Goal: Information Seeking & Learning: Learn about a topic

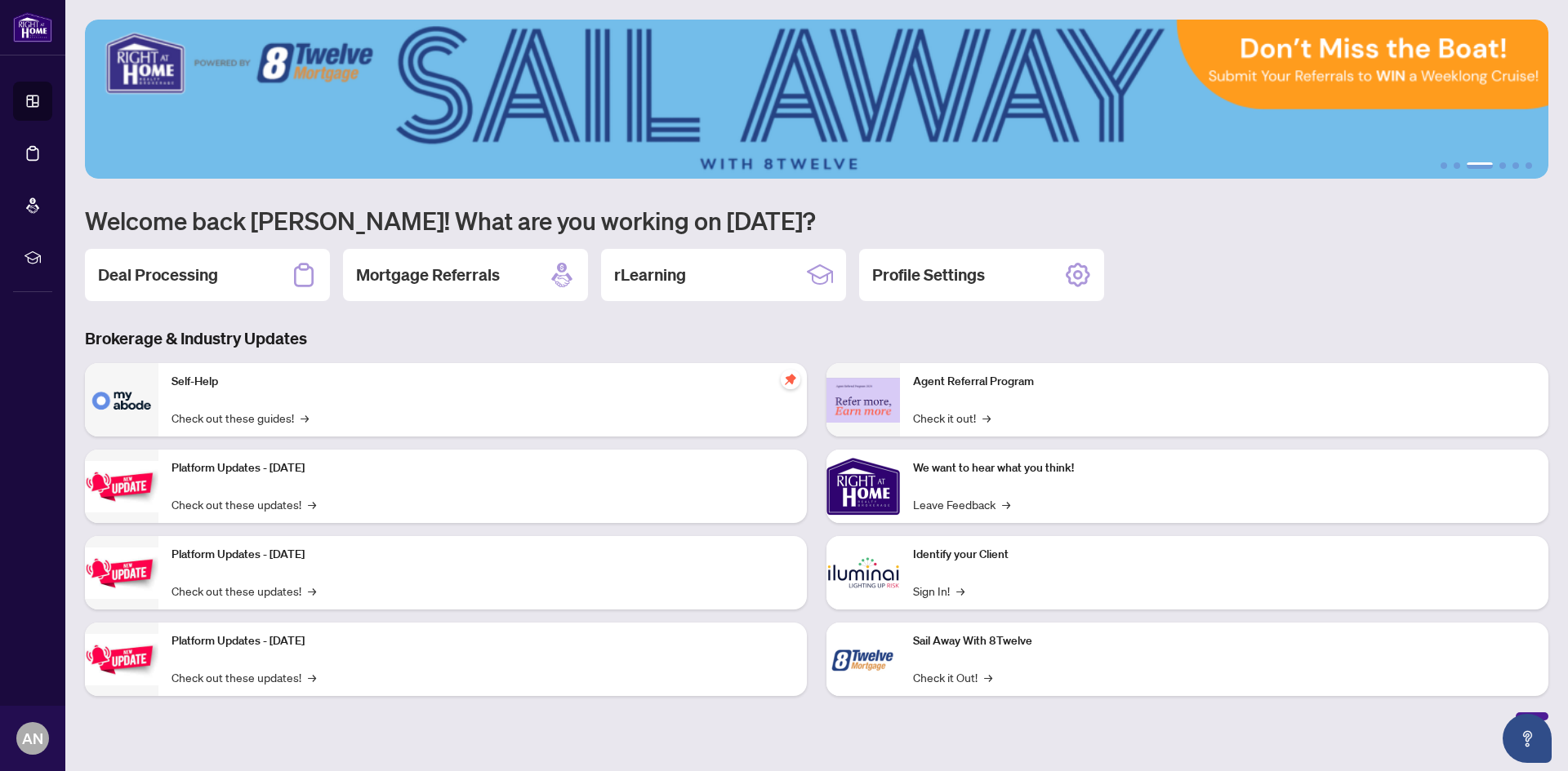
drag, startPoint x: 1190, startPoint y: 116, endPoint x: 1393, endPoint y: 226, distance: 230.9
click at [1373, 250] on div "1 2 3 4 5 6 Welcome back [PERSON_NAME]! What are you working on [DATE]? Deal Pr…" at bounding box center [815, 370] width 1463 height 701
click at [1455, 170] on img at bounding box center [815, 99] width 1463 height 159
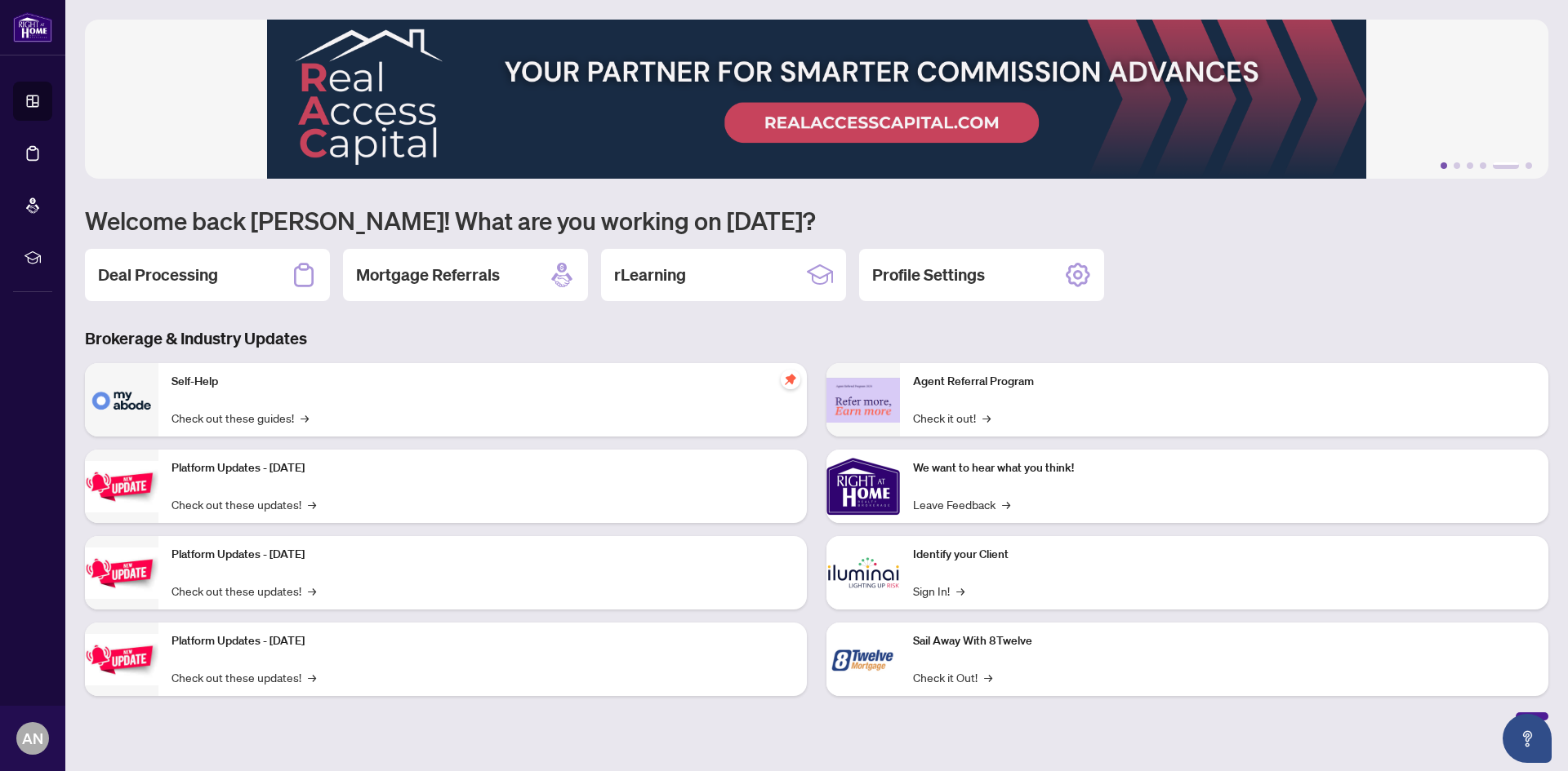
click at [1443, 167] on button "1" at bounding box center [1443, 165] width 7 height 7
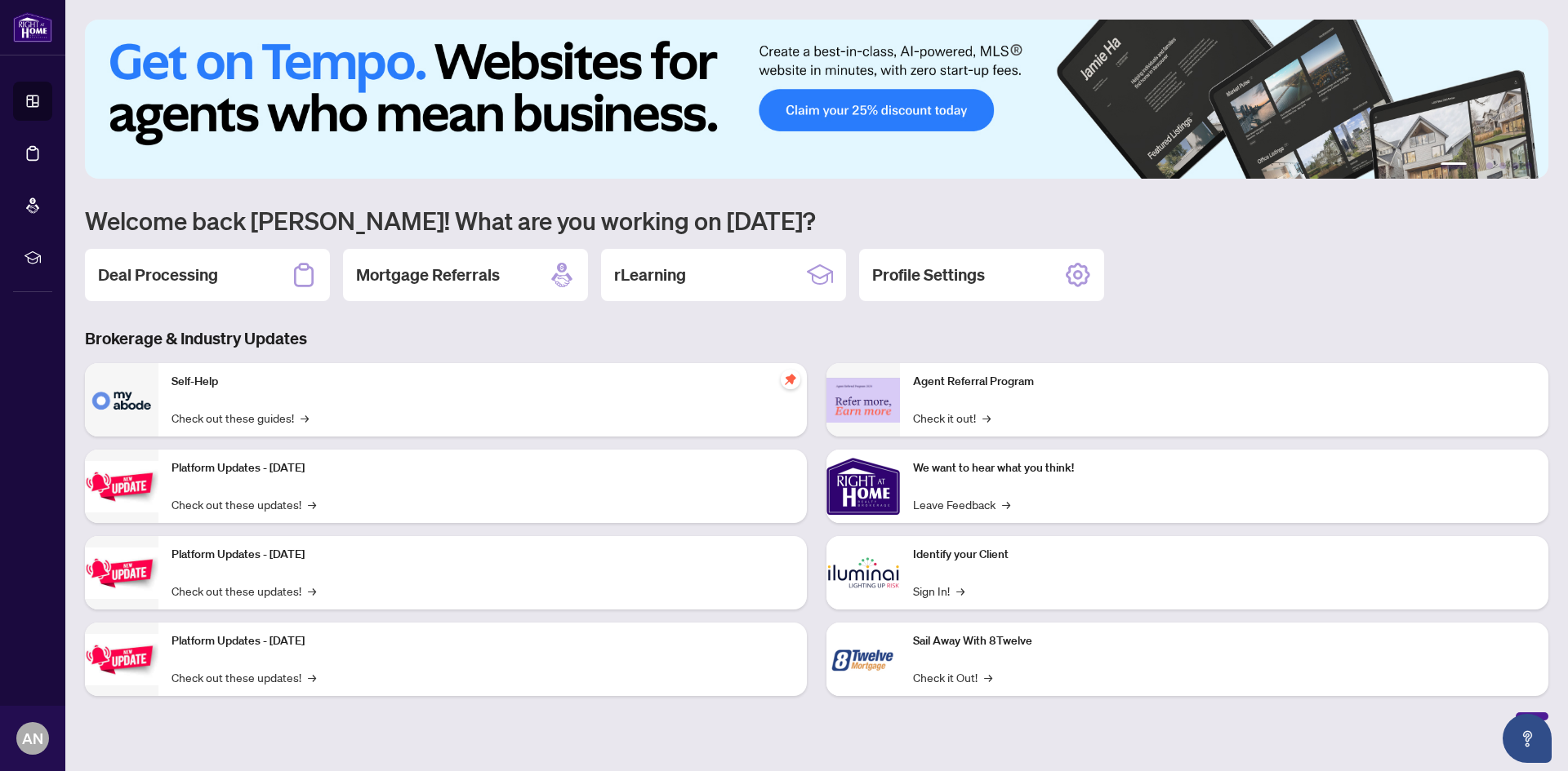
click at [1449, 162] on li "1" at bounding box center [1454, 165] width 26 height 7
click at [1459, 162] on li "1" at bounding box center [1454, 165] width 26 height 7
click at [1474, 164] on button "2" at bounding box center [1476, 165] width 7 height 7
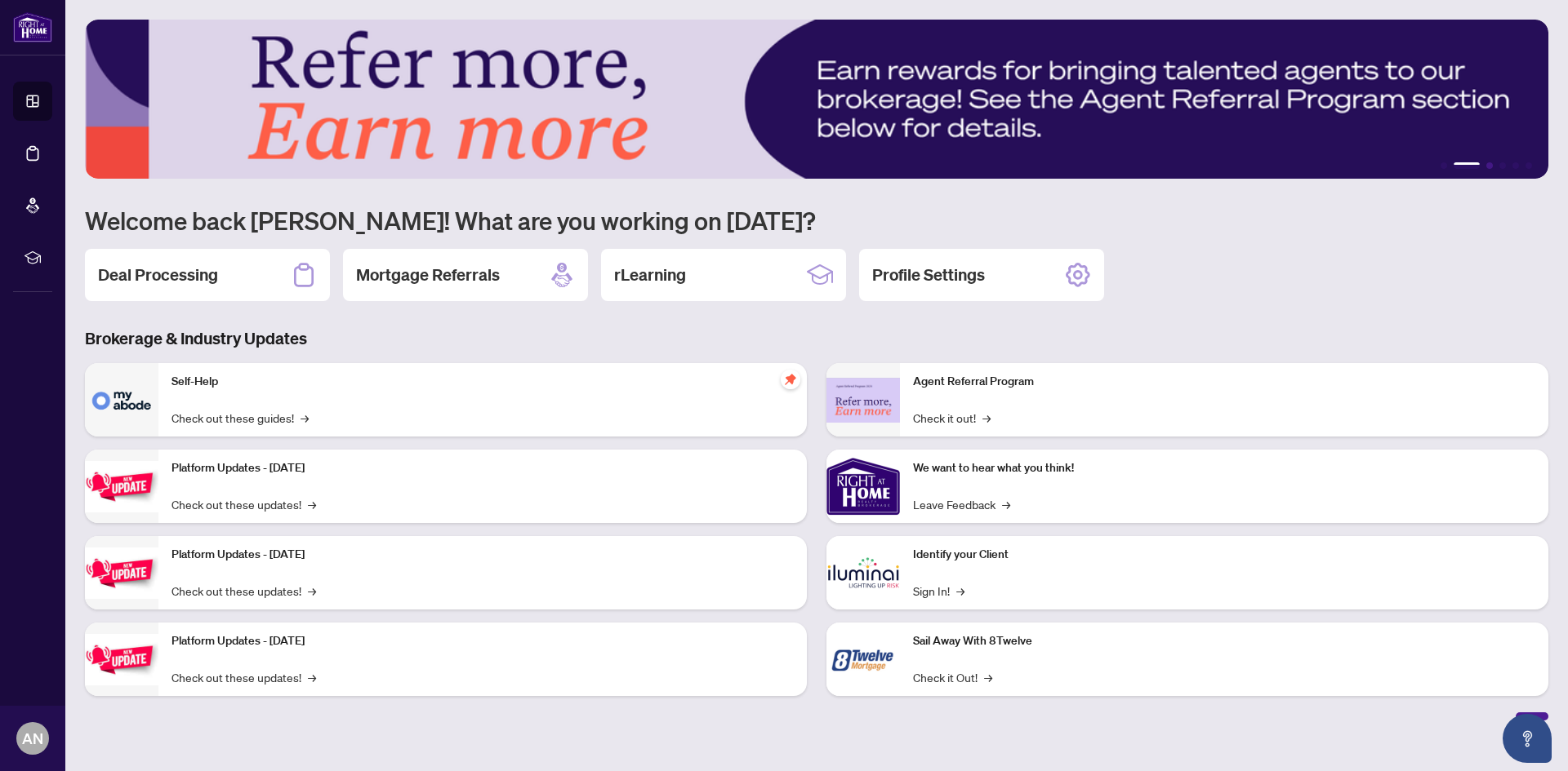
click at [1486, 164] on button "3" at bounding box center [1489, 165] width 7 height 7
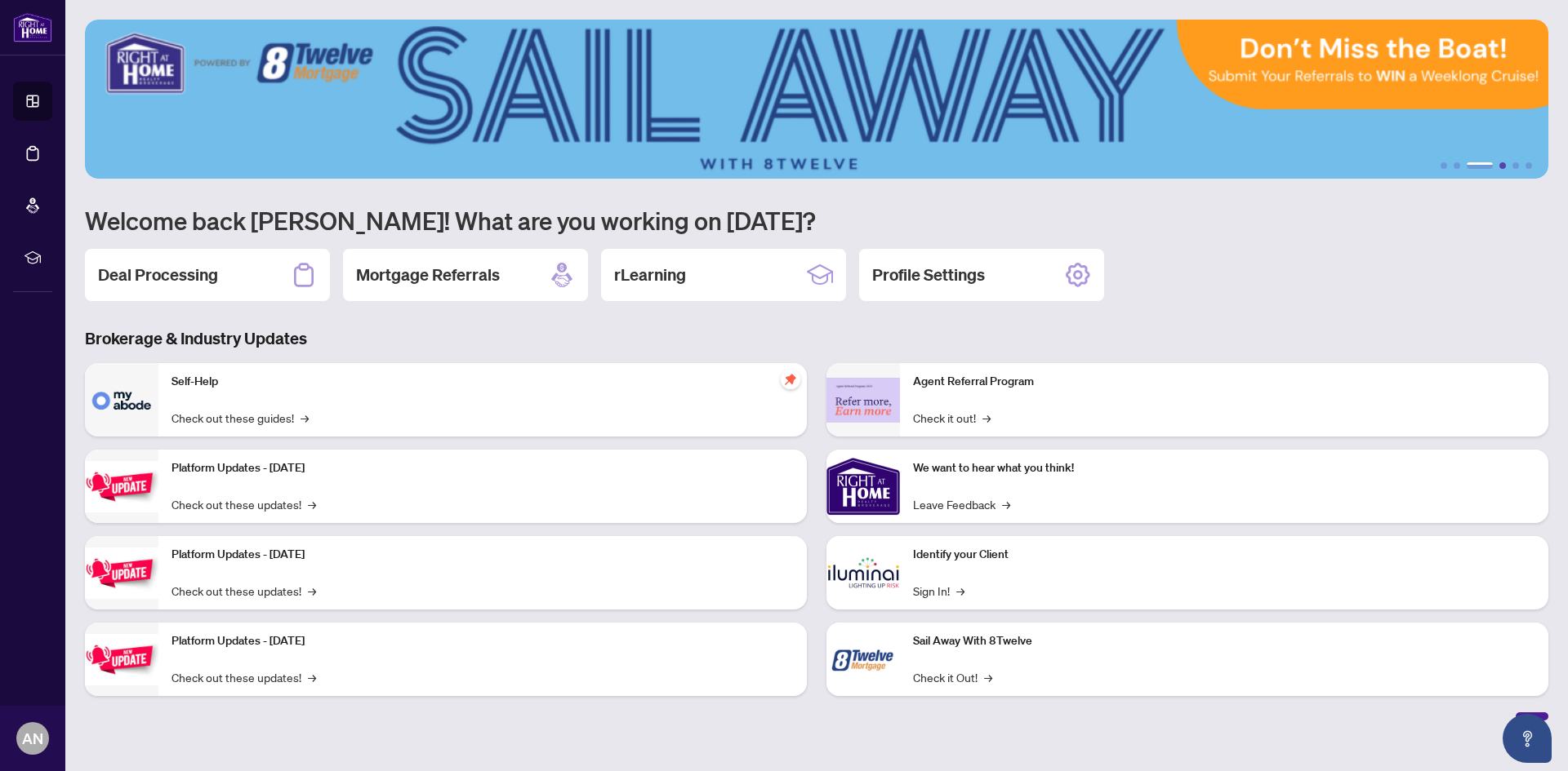
click at [1503, 165] on button "4" at bounding box center [1502, 165] width 7 height 7
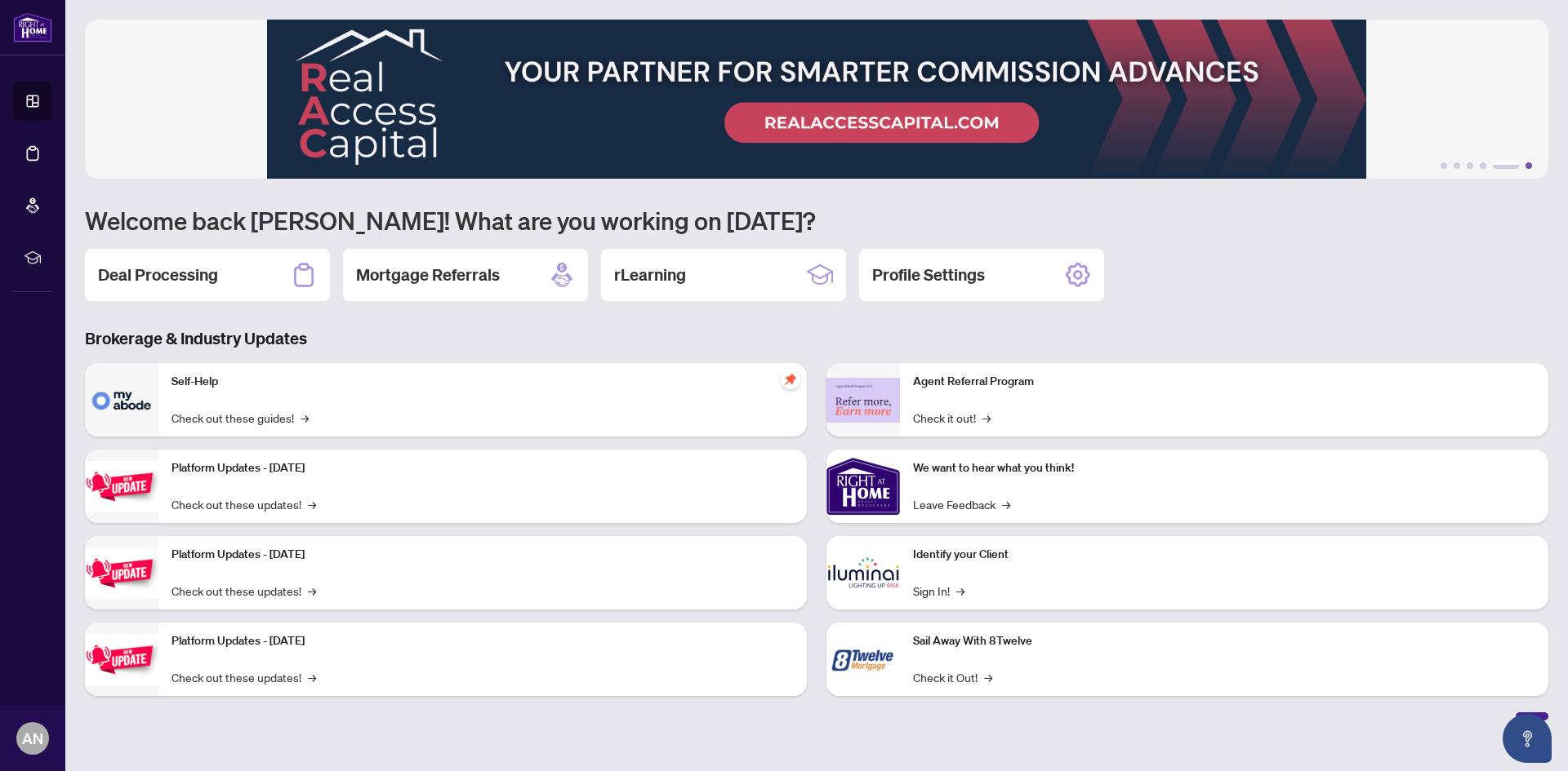
click at [1530, 163] on button "6" at bounding box center [1528, 165] width 7 height 7
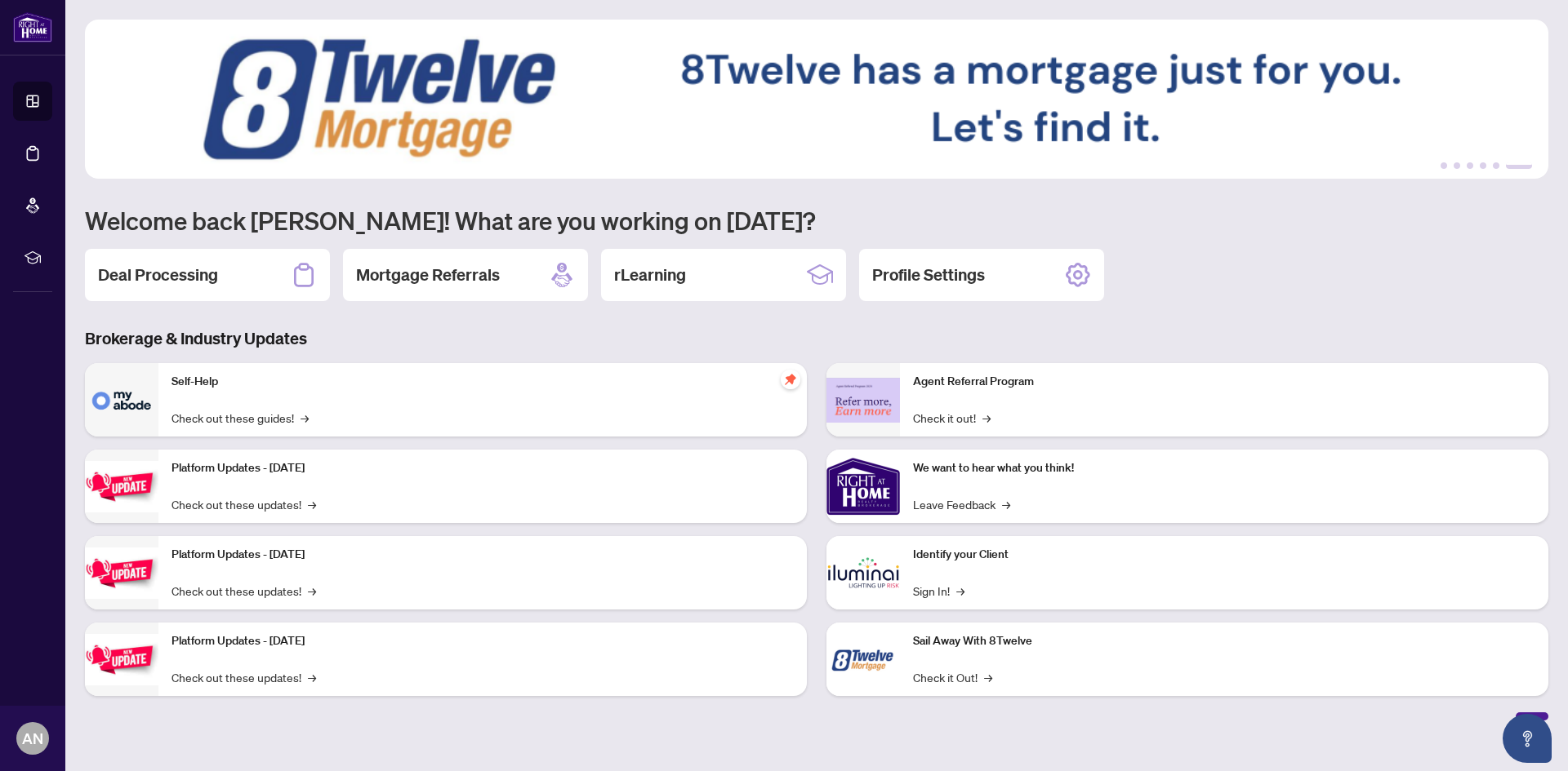
click at [1492, 165] on ul "1 2 3 4 5 6" at bounding box center [815, 165] width 1463 height 7
click at [1496, 166] on button "5" at bounding box center [1496, 165] width 7 height 7
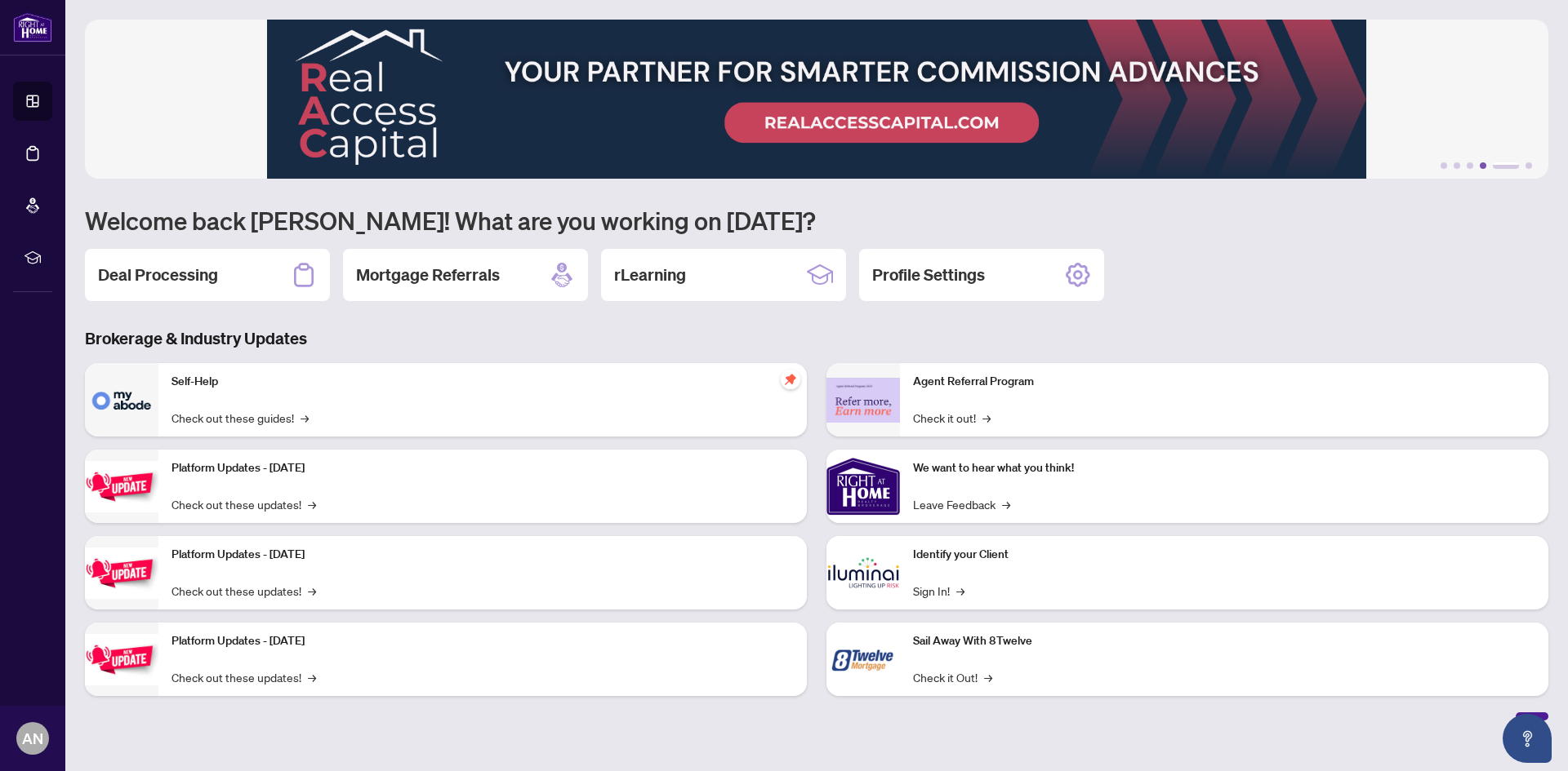
click at [1484, 166] on button "4" at bounding box center [1483, 165] width 7 height 7
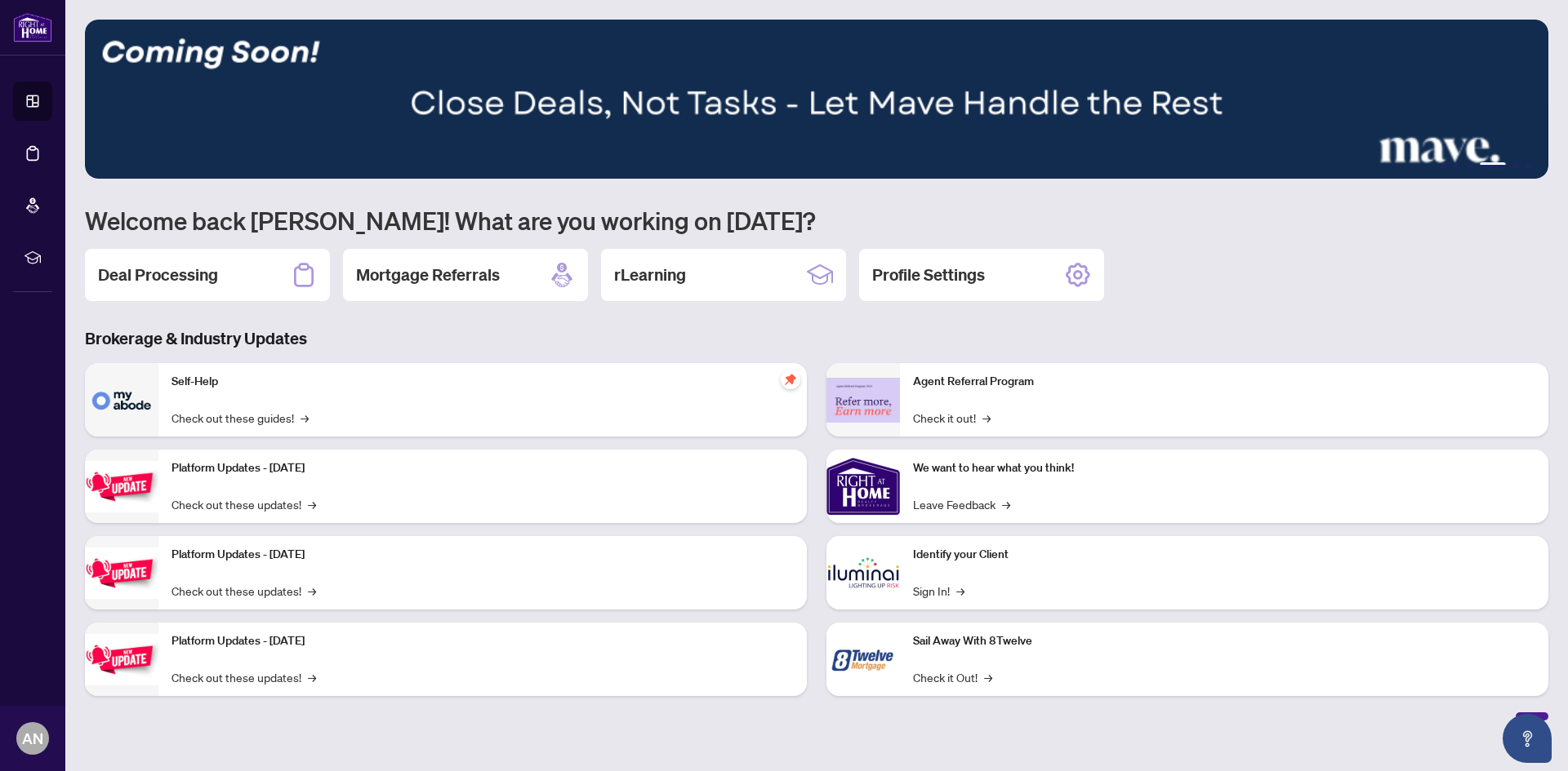
click at [1068, 128] on img at bounding box center [815, 99] width 1463 height 159
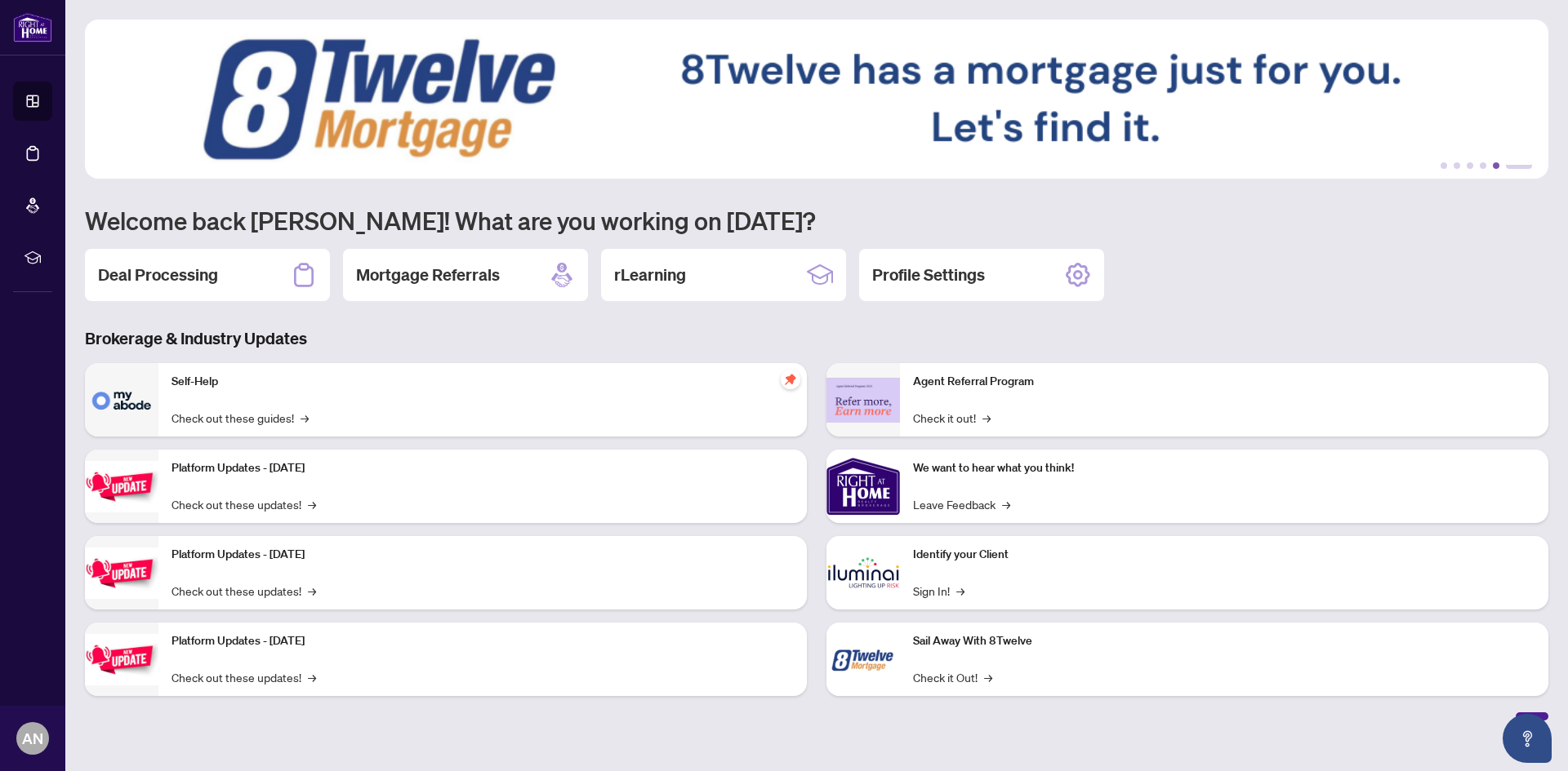
click at [1498, 166] on button "5" at bounding box center [1496, 165] width 7 height 7
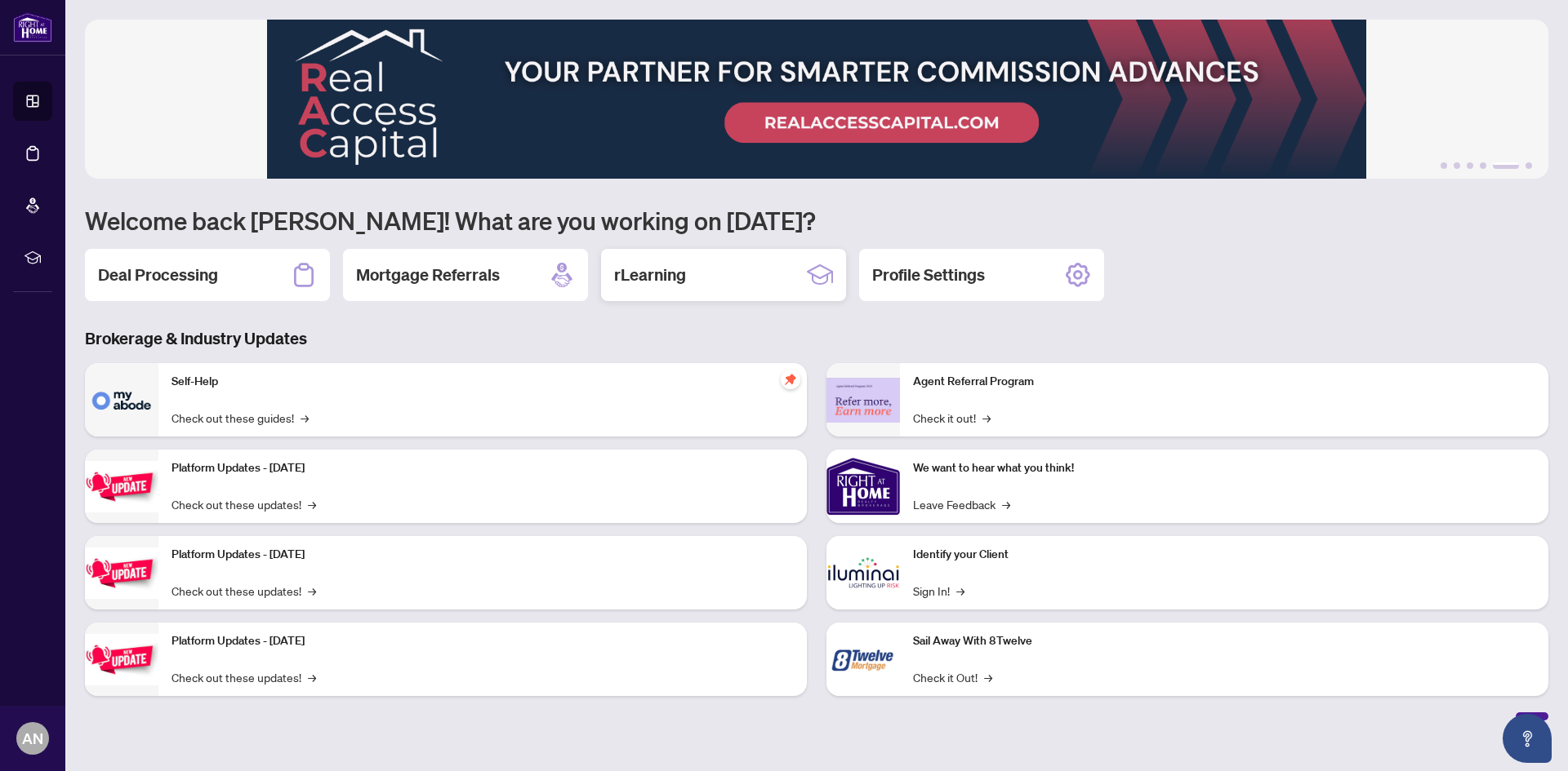
click at [691, 269] on div "rLearning" at bounding box center [723, 275] width 245 height 53
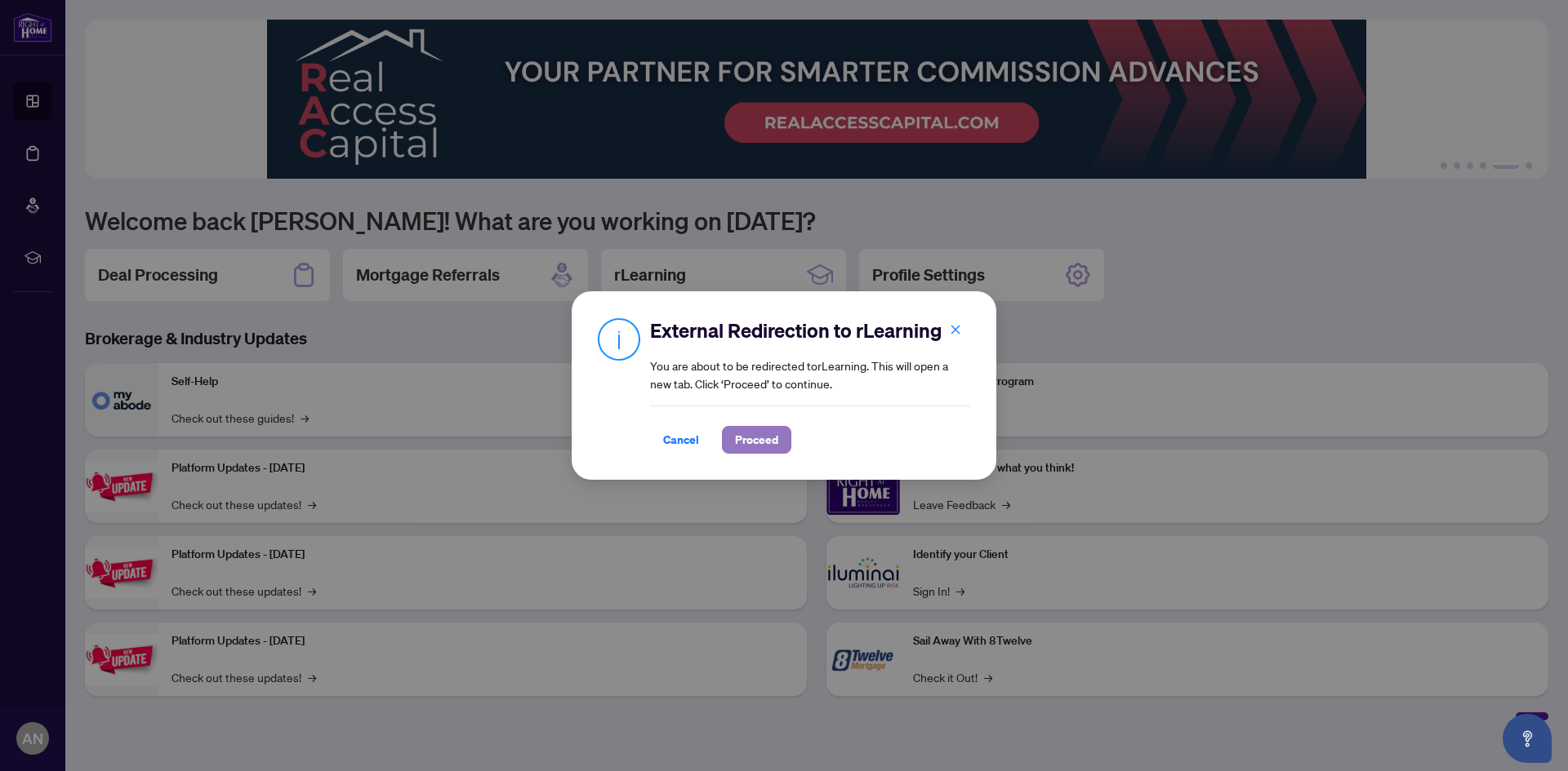
drag, startPoint x: 751, startPoint y: 439, endPoint x: 744, endPoint y: 446, distance: 9.9
click at [751, 440] on span "Proceed" at bounding box center [756, 440] width 43 height 26
